Goal: Information Seeking & Learning: Learn about a topic

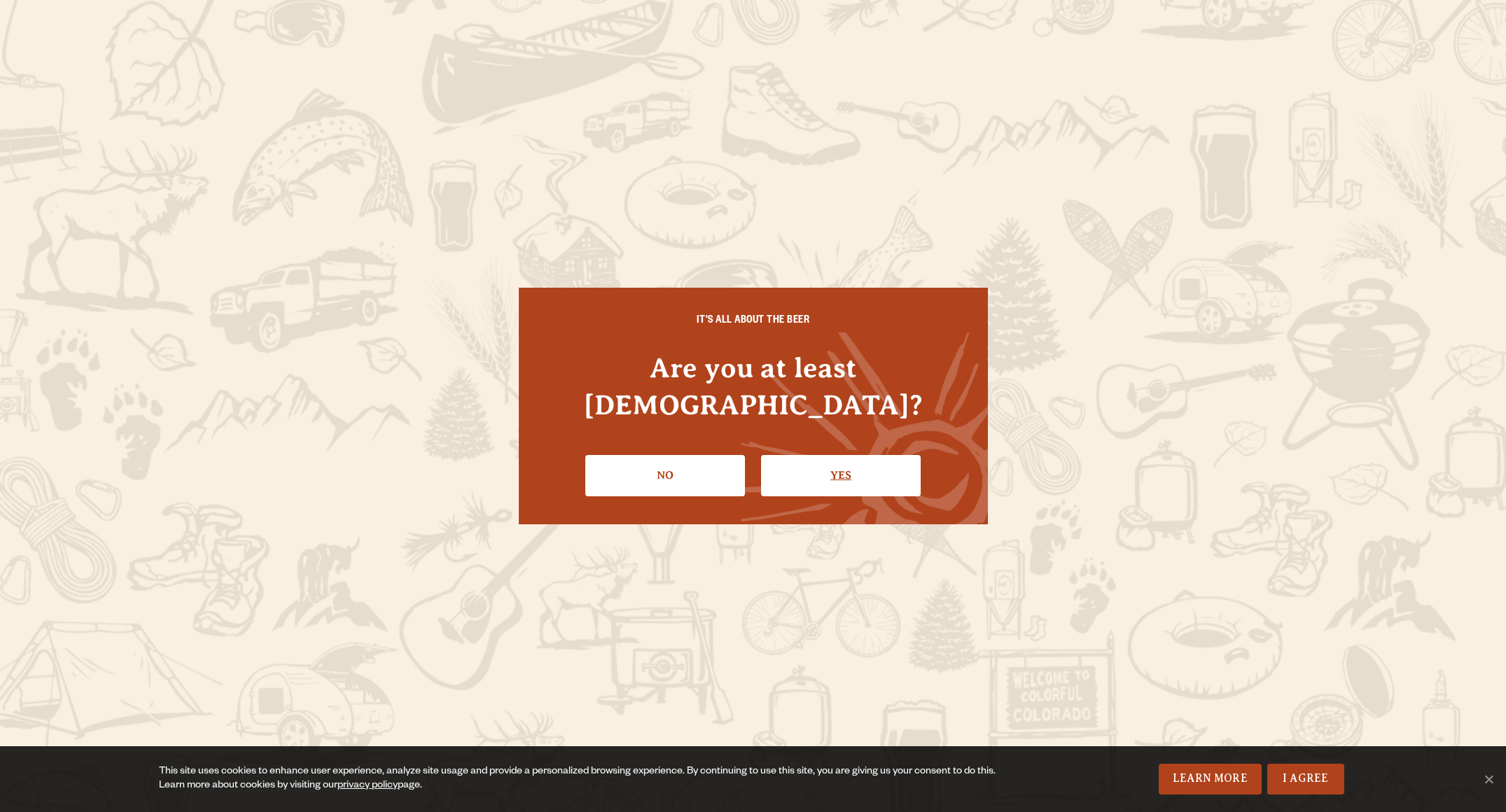
click at [802, 469] on link "Yes" at bounding box center [841, 475] width 160 height 40
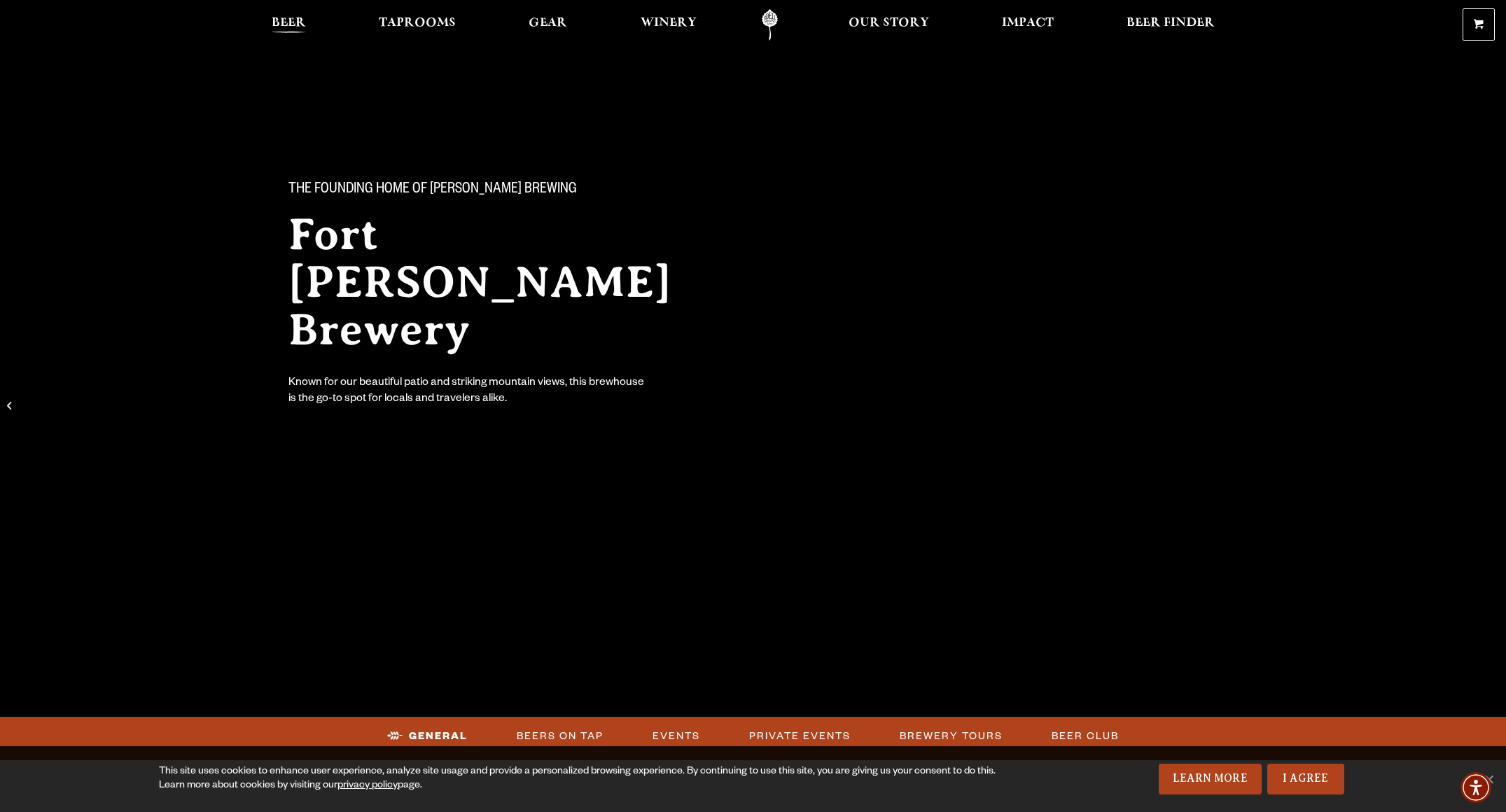
click at [311, 25] on link "Beer" at bounding box center [288, 24] width 52 height 31
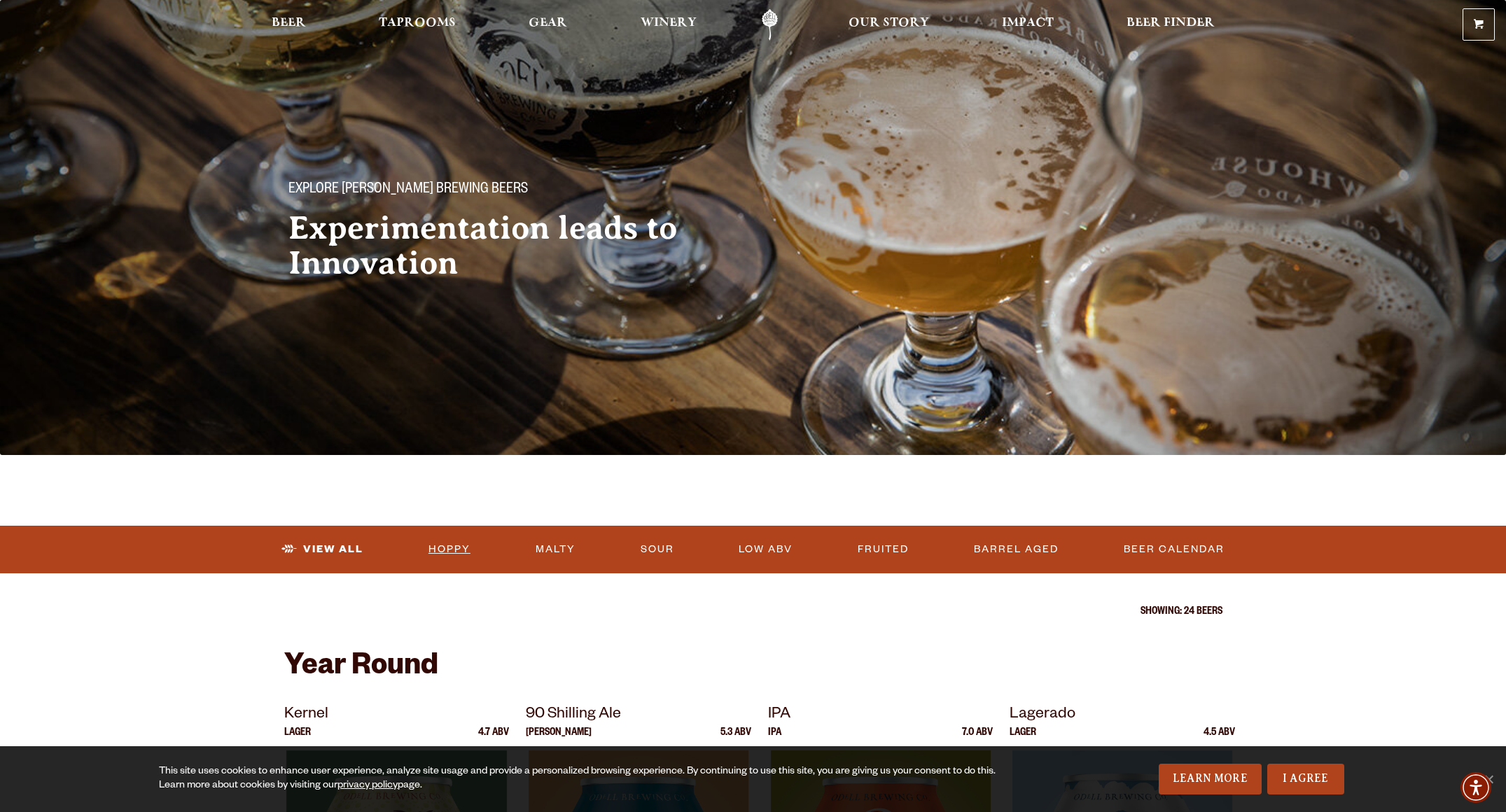
click at [455, 554] on link "Hoppy" at bounding box center [449, 549] width 53 height 32
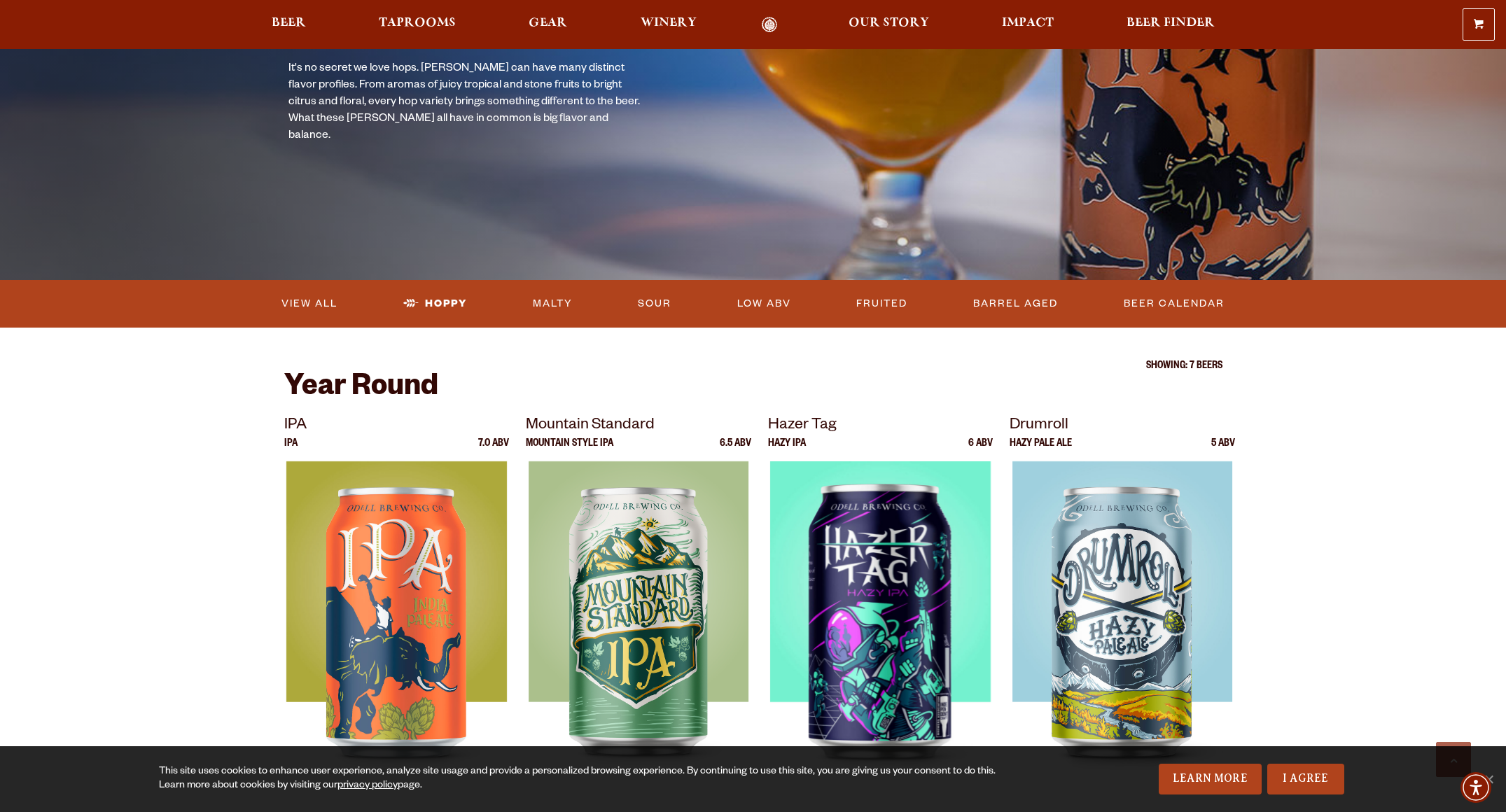
scroll to position [43, 0]
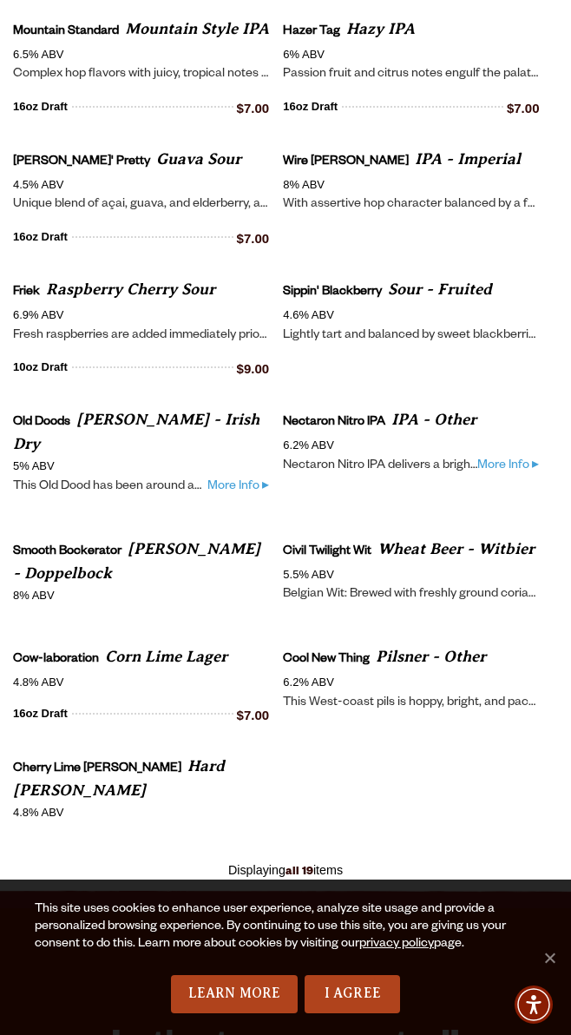
scroll to position [535, 0]
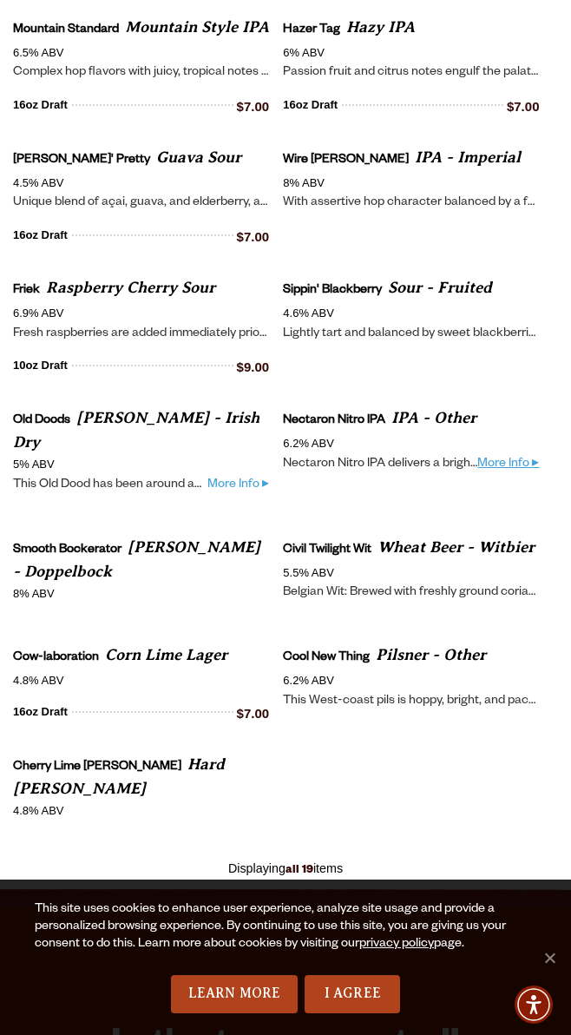
click at [493, 464] on link "More Info ▸" at bounding box center [508, 465] width 62 height 18
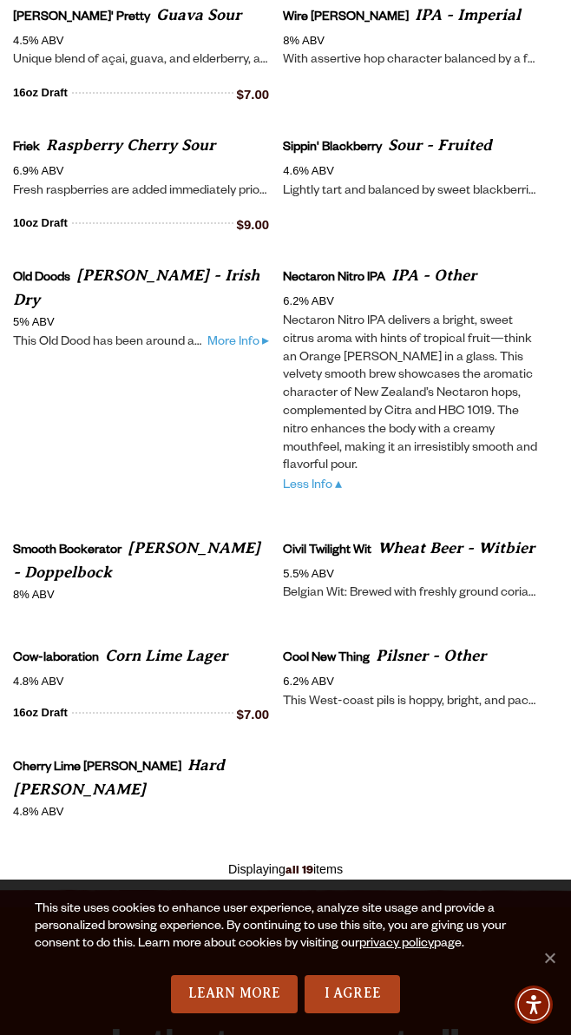
scroll to position [667, 0]
